Goal: Task Accomplishment & Management: Manage account settings

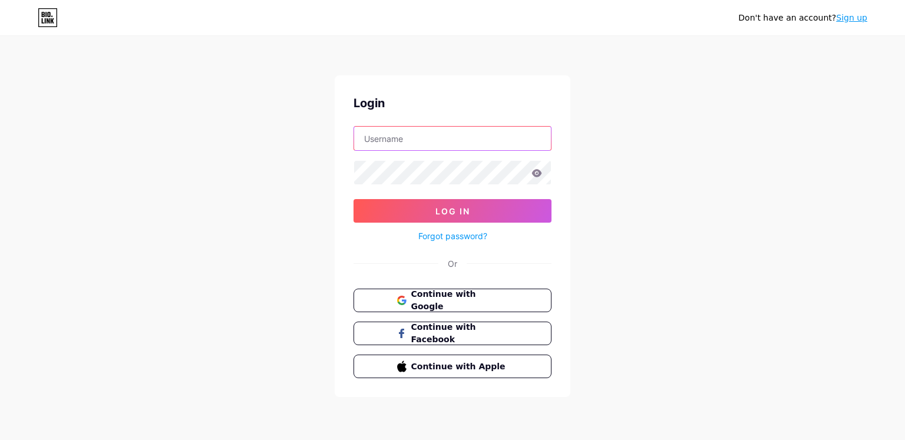
click at [426, 143] on input "text" at bounding box center [452, 139] width 197 height 24
click at [419, 143] on input "text" at bounding box center [452, 139] width 197 height 24
type input "[EMAIL_ADDRESS][DOMAIN_NAME]"
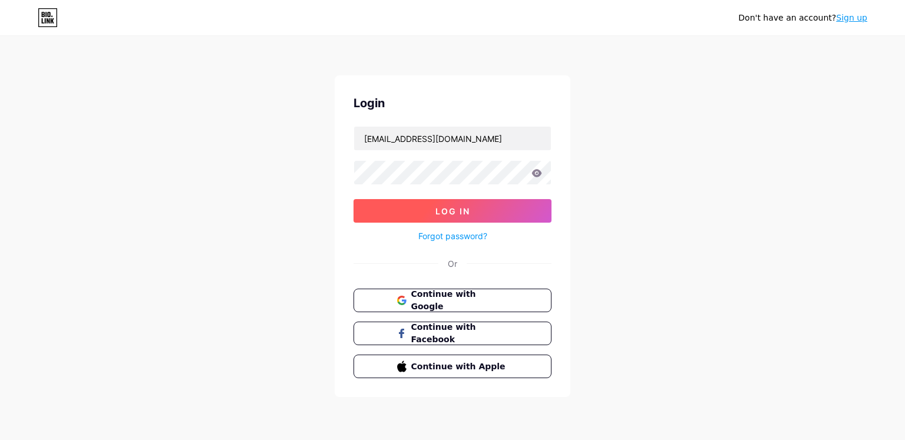
click at [481, 207] on button "Log In" at bounding box center [452, 211] width 198 height 24
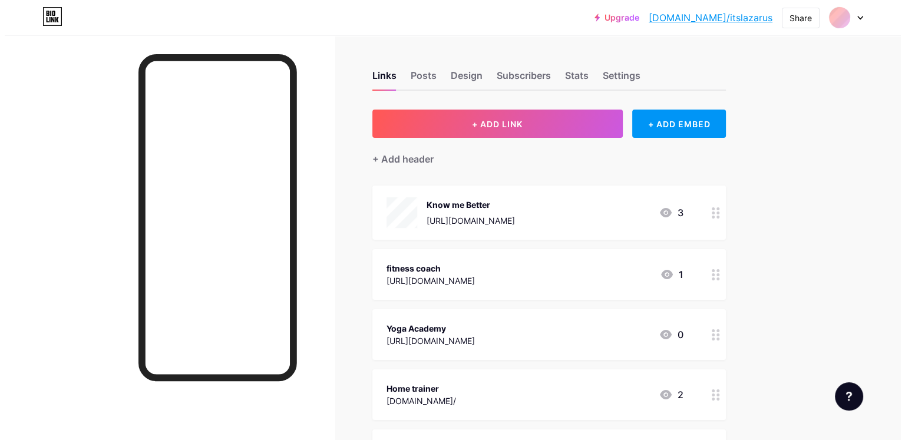
scroll to position [59, 0]
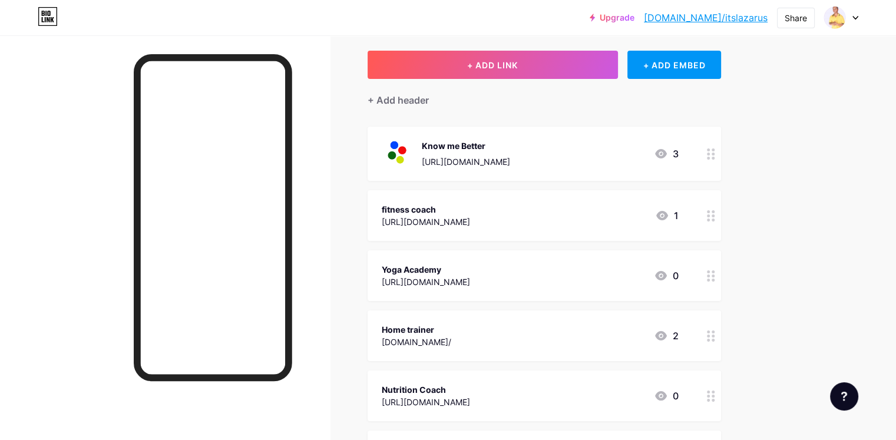
click at [544, 230] on div "fitness coach [URL][DOMAIN_NAME] 1" at bounding box center [544, 215] width 353 height 51
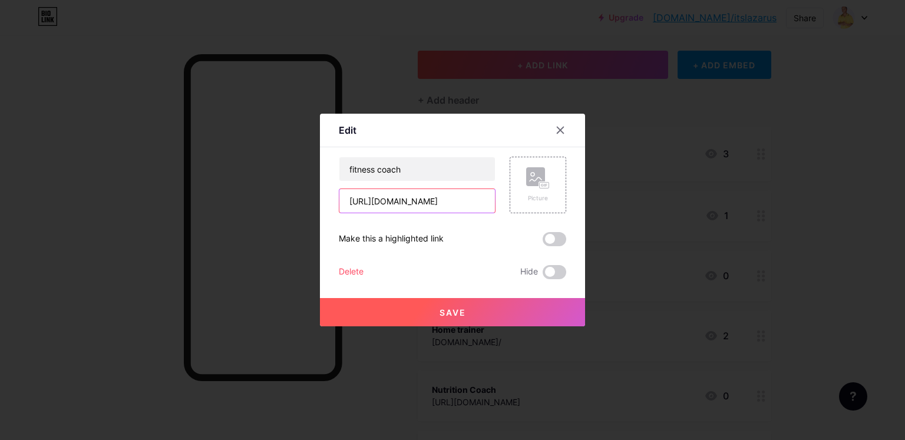
click at [485, 205] on input "[URL][DOMAIN_NAME]" at bounding box center [417, 201] width 156 height 24
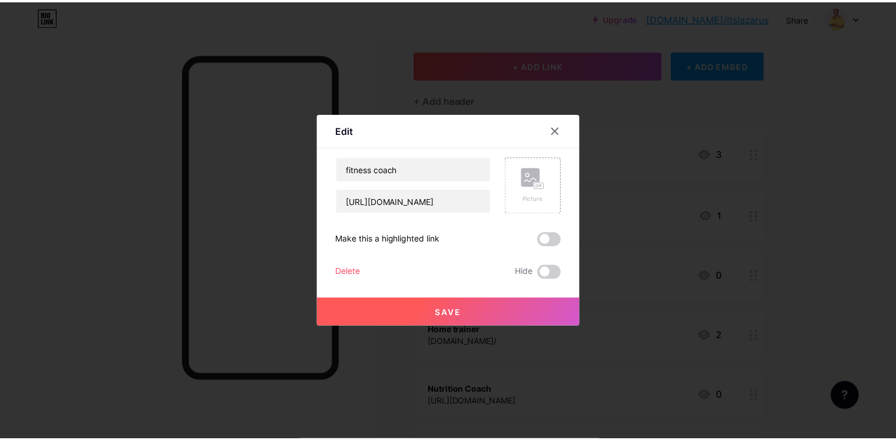
scroll to position [0, 0]
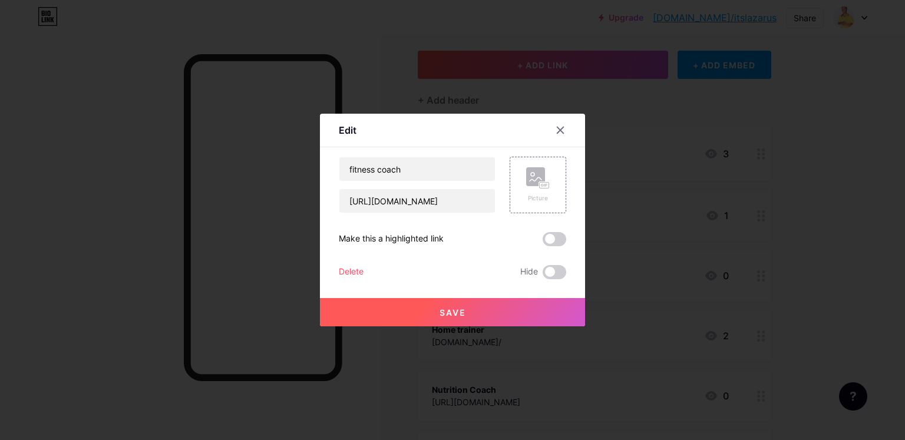
click at [522, 313] on button "Save" at bounding box center [452, 312] width 265 height 28
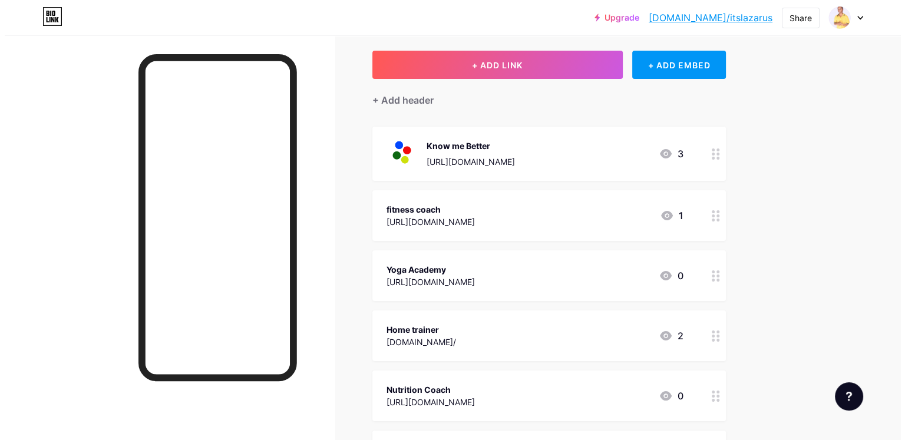
scroll to position [118, 0]
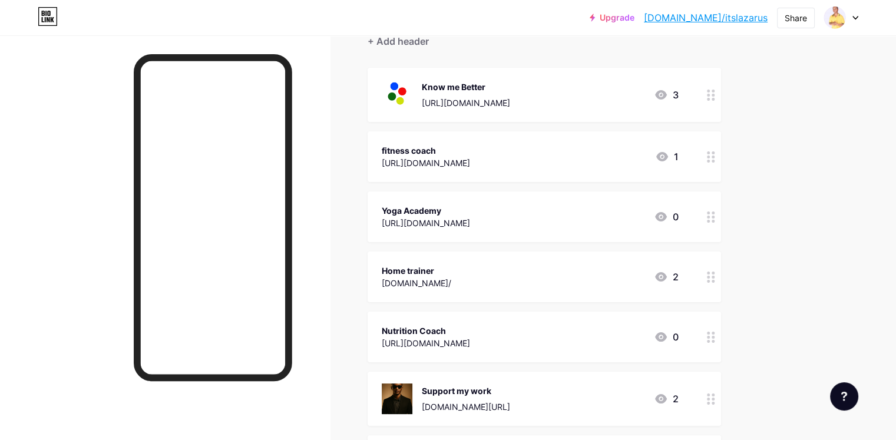
click at [451, 270] on div "Home trainer" at bounding box center [417, 270] width 70 height 12
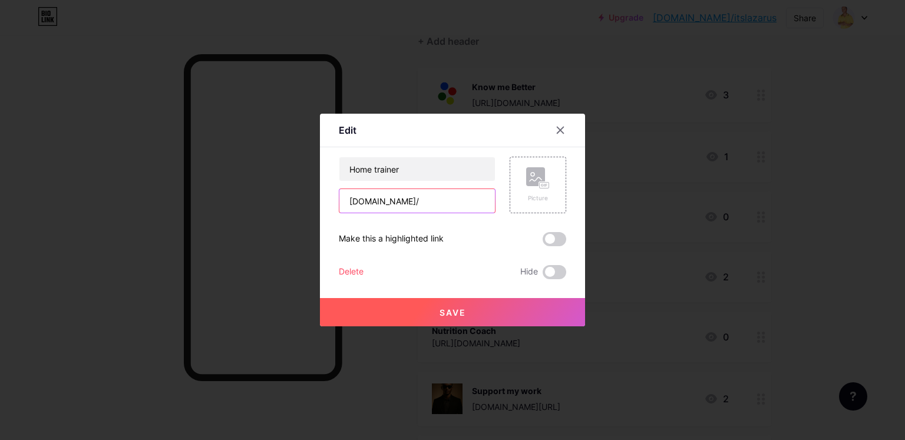
drag, startPoint x: 471, startPoint y: 207, endPoint x: 345, endPoint y: 207, distance: 126.1
click at [345, 207] on input "[DOMAIN_NAME]/" at bounding box center [417, 201] width 156 height 24
